Goal: Transaction & Acquisition: Purchase product/service

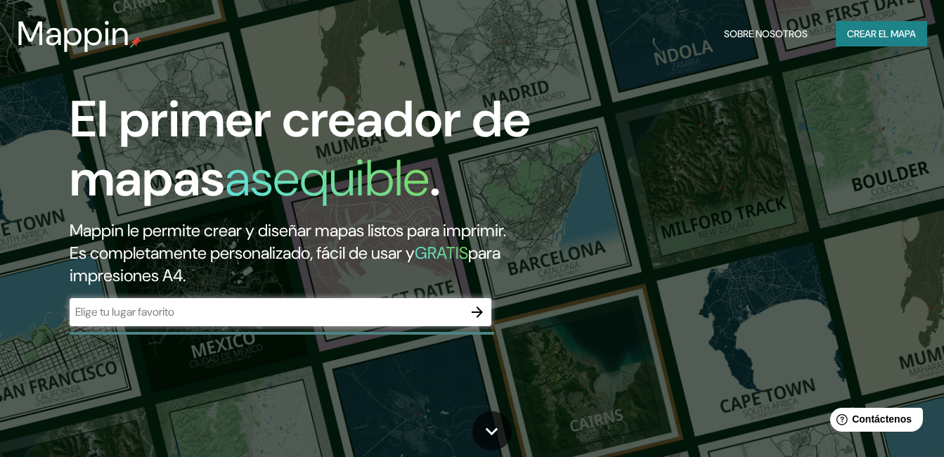
click at [482, 313] on icon "button" at bounding box center [477, 312] width 17 height 17
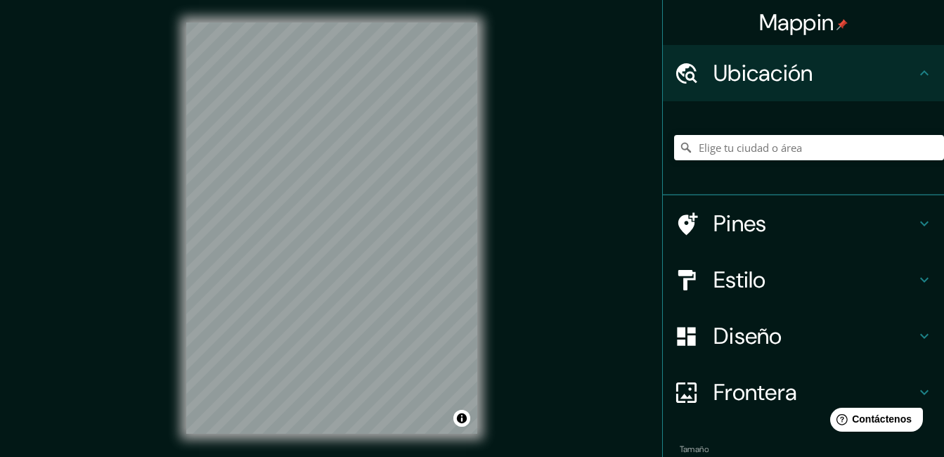
drag, startPoint x: 478, startPoint y: 285, endPoint x: 555, endPoint y: 113, distance: 188.8
click at [555, 113] on div "Mappin Ubicación Pines Estilo Diseño Frontera Elige un borde. Sugerencia : pued…" at bounding box center [472, 239] width 944 height 479
click at [804, 144] on input "Elige tu ciudad o área" at bounding box center [809, 147] width 270 height 25
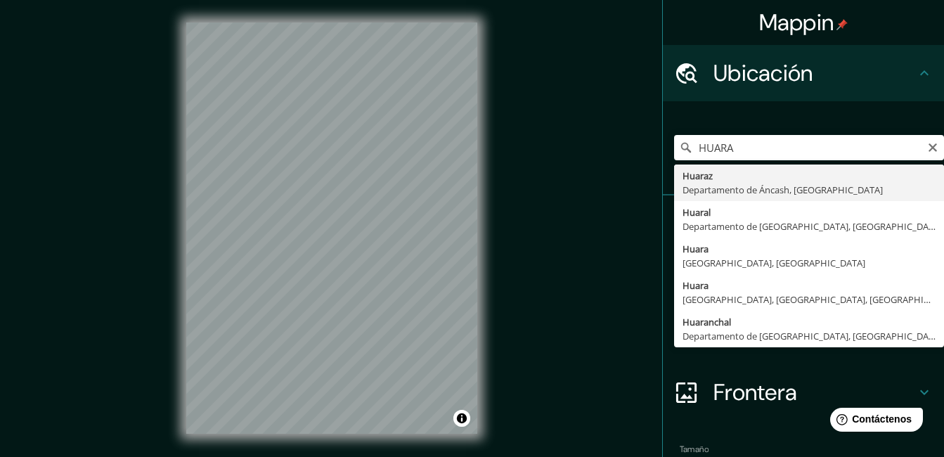
type input "Huaraz, [GEOGRAPHIC_DATA], [GEOGRAPHIC_DATA]"
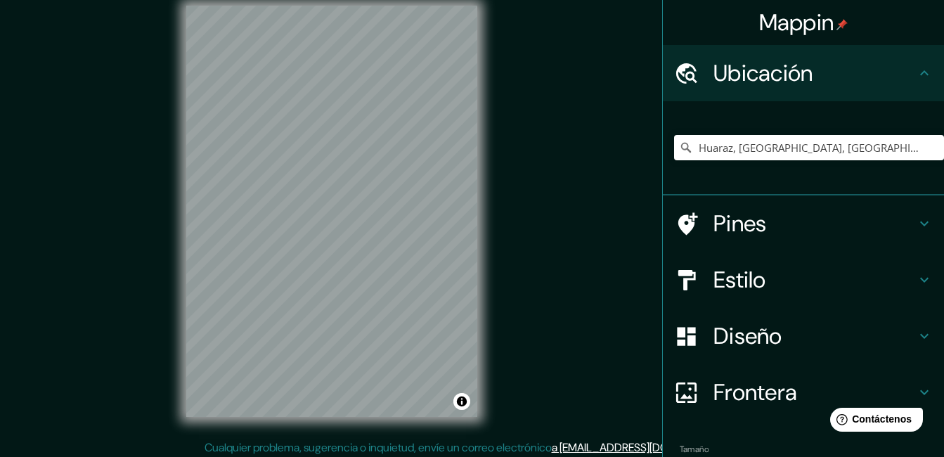
scroll to position [22, 0]
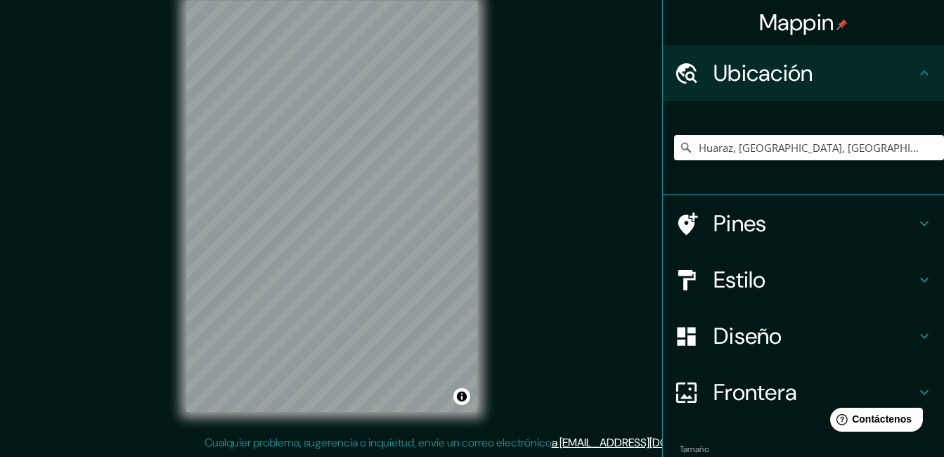
click at [857, 133] on div "Huaraz, [GEOGRAPHIC_DATA], [GEOGRAPHIC_DATA]" at bounding box center [809, 147] width 270 height 70
click at [850, 146] on input "Huaraz, [GEOGRAPHIC_DATA], [GEOGRAPHIC_DATA]" at bounding box center [809, 147] width 270 height 25
click at [895, 147] on input "Huaraz, [GEOGRAPHIC_DATA], [GEOGRAPHIC_DATA]" at bounding box center [809, 147] width 270 height 25
click at [679, 149] on icon at bounding box center [686, 148] width 14 height 14
click at [679, 148] on icon at bounding box center [686, 148] width 14 height 14
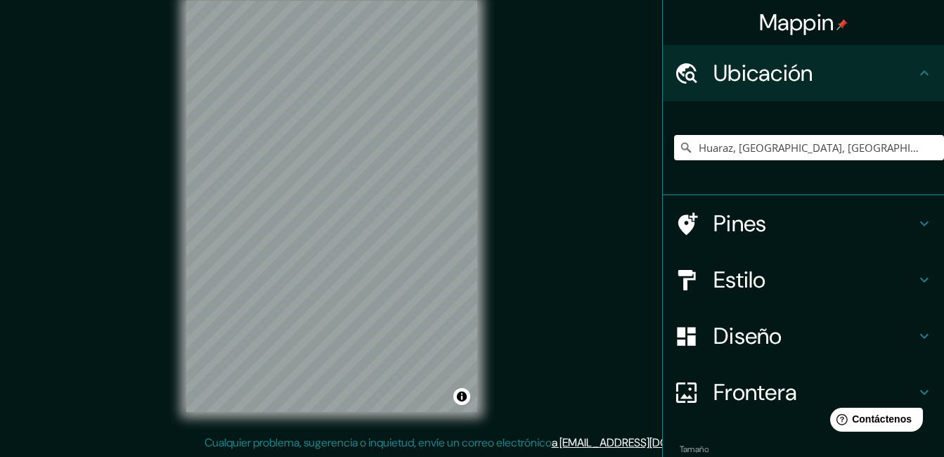
click at [545, 172] on div "Mappin Ubicación [GEOGRAPHIC_DATA], [GEOGRAPHIC_DATA], [GEOGRAPHIC_DATA] Pines …" at bounding box center [472, 217] width 944 height 479
click at [869, 37] on div "Mappin" at bounding box center [803, 22] width 281 height 45
